Goal: Use online tool/utility: Utilize a website feature to perform a specific function

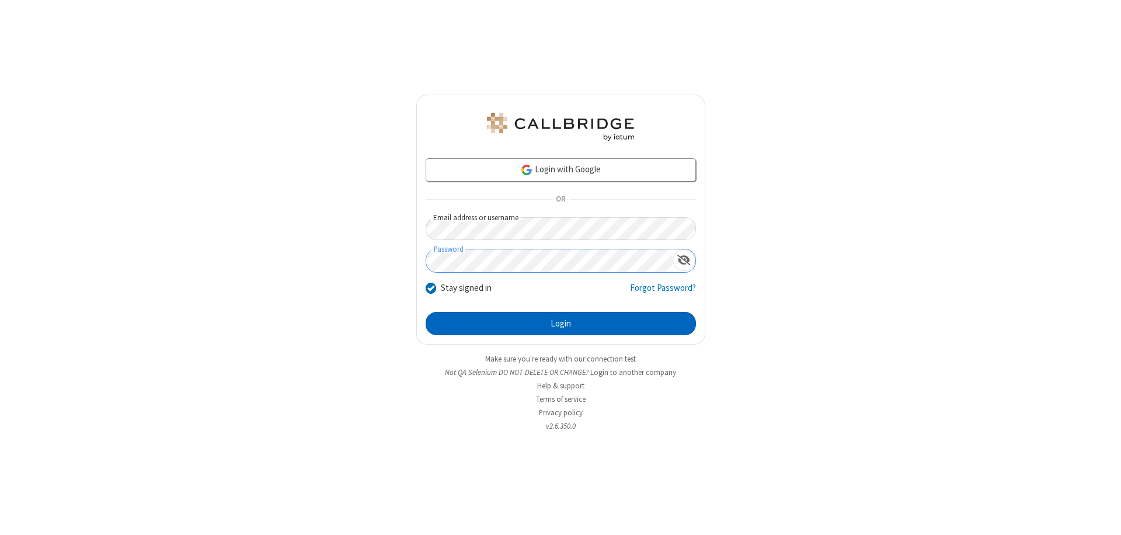
click at [560, 323] on button "Login" at bounding box center [561, 323] width 270 height 23
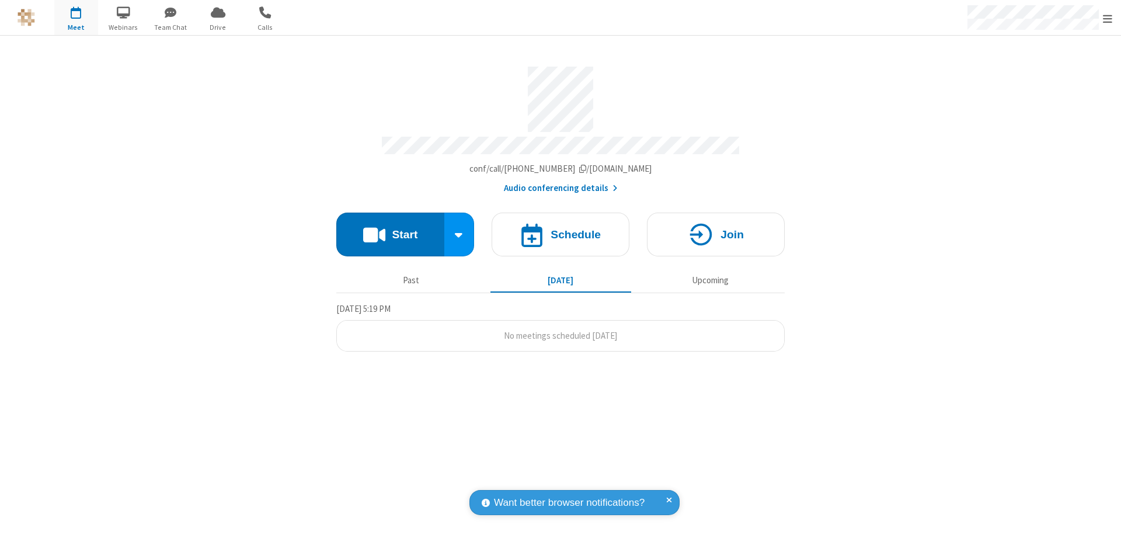
click at [390, 229] on button "Start" at bounding box center [390, 234] width 108 height 44
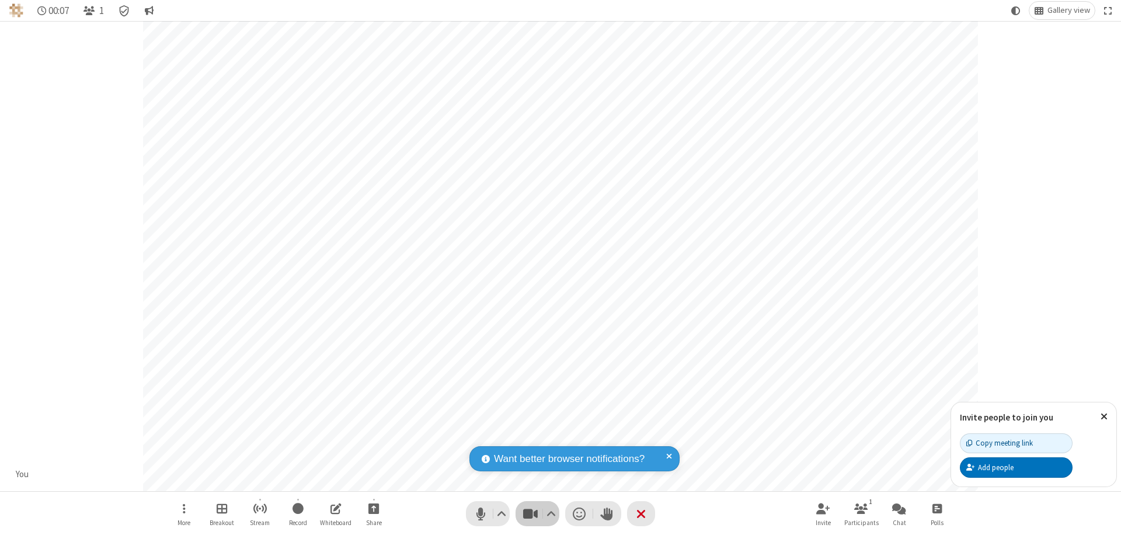
click at [530, 513] on span "Stop video (⌘+Shift+V)" at bounding box center [530, 513] width 18 height 17
click at [530, 513] on span "Start video (⌘+Shift+V)" at bounding box center [530, 513] width 18 height 17
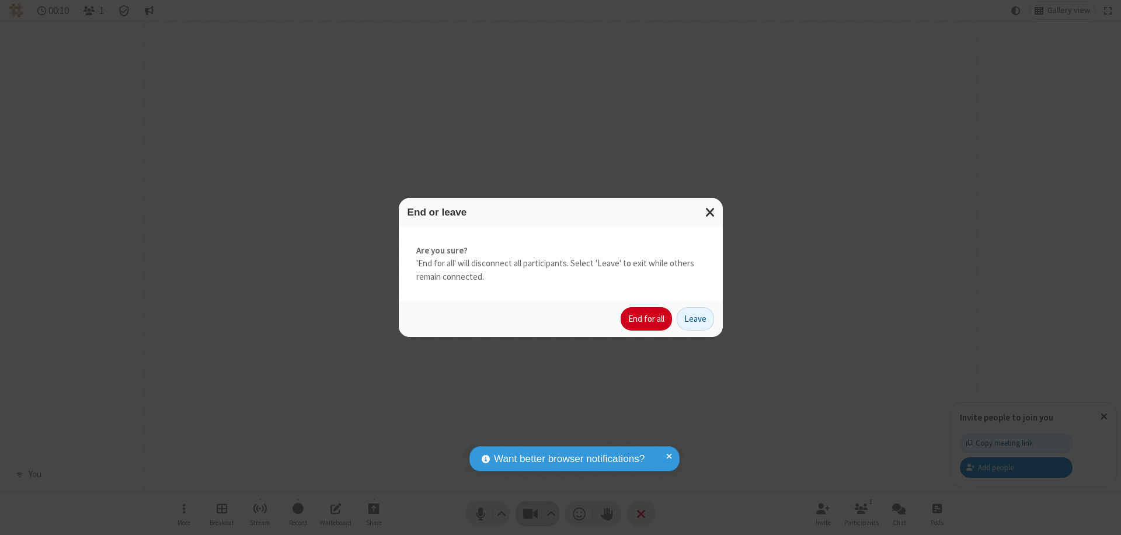
click at [647, 319] on button "End for all" at bounding box center [646, 318] width 51 height 23
